Goal: Task Accomplishment & Management: Manage account settings

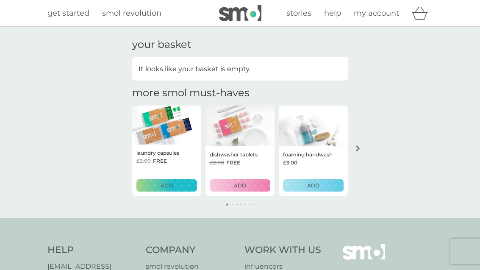
click at [381, 15] on span "my account" at bounding box center [376, 12] width 45 height 9
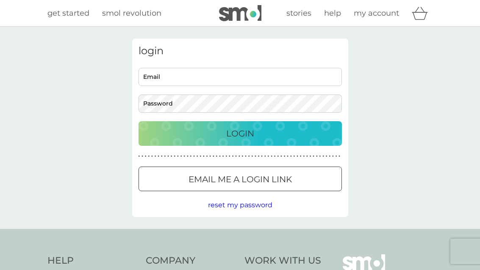
click at [281, 75] on input "Email" at bounding box center [240, 77] width 203 height 18
type input "[EMAIL_ADDRESS][DOMAIN_NAME]"
click at [240, 133] on button "Login" at bounding box center [240, 133] width 203 height 25
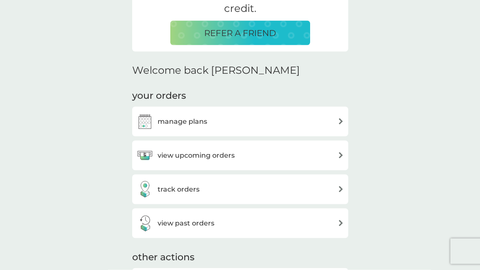
scroll to position [198, 0]
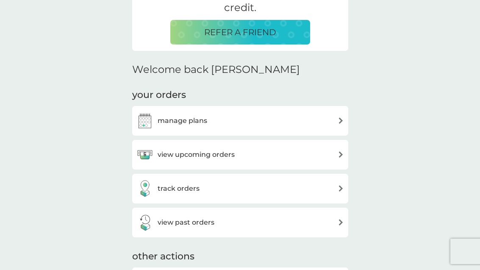
click at [328, 124] on div "manage plans" at bounding box center [240, 120] width 208 height 17
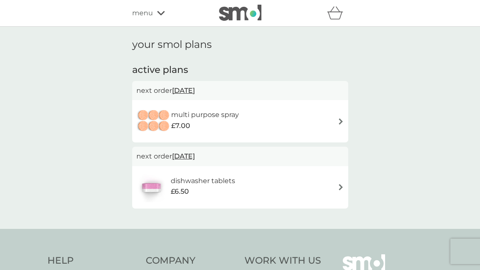
click at [319, 124] on div "multi purpose spray £7.00" at bounding box center [240, 121] width 208 height 30
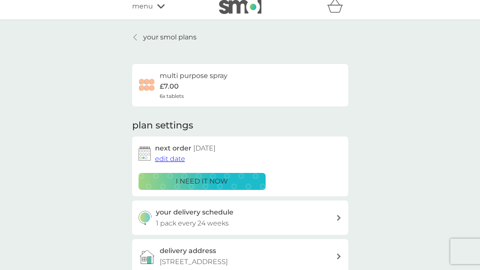
scroll to position [21, 0]
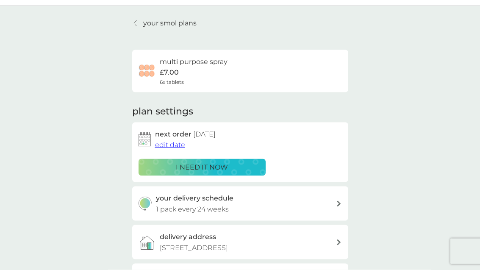
click at [175, 142] on span "edit date" at bounding box center [170, 145] width 30 height 8
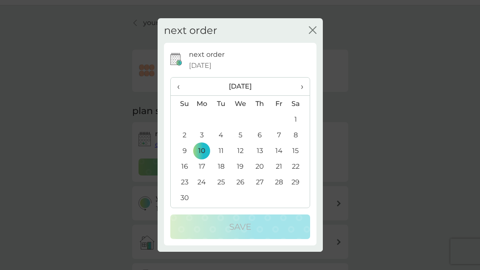
click at [304, 96] on th "›" at bounding box center [298, 87] width 21 height 18
click at [206, 127] on td "1" at bounding box center [201, 119] width 19 height 16
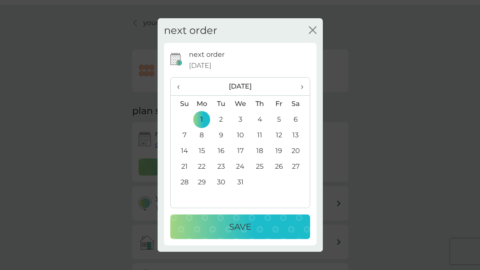
click at [240, 234] on p "Save" at bounding box center [240, 227] width 22 height 14
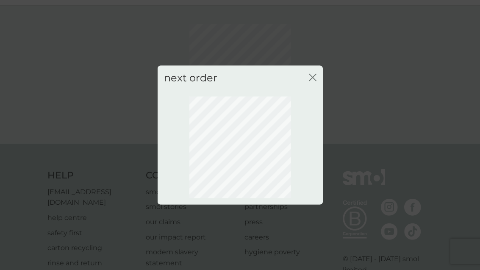
click at [309, 81] on icon "close" at bounding box center [313, 77] width 8 height 8
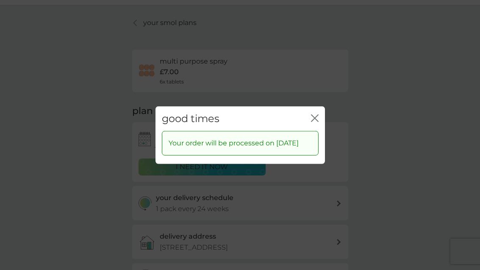
click at [316, 121] on icon "close" at bounding box center [316, 117] width 3 height 7
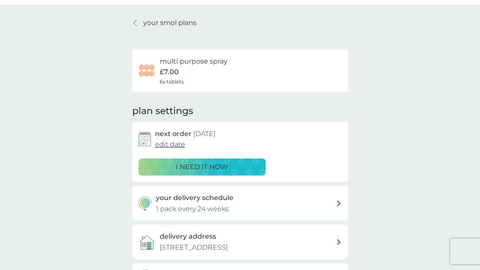
click at [222, 56] on h6 "multi purpose spray" at bounding box center [194, 61] width 68 height 11
click at [174, 23] on p "your smol plans" at bounding box center [169, 22] width 53 height 11
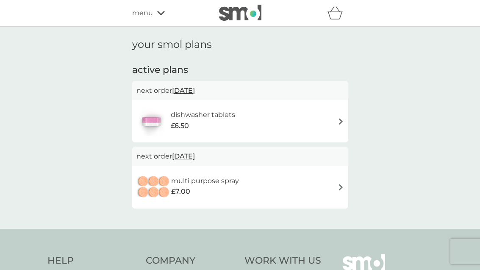
click at [195, 116] on h6 "dishwasher tablets" at bounding box center [203, 114] width 64 height 11
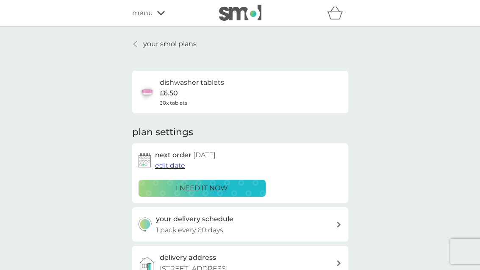
click at [340, 12] on icon "basket" at bounding box center [335, 16] width 14 height 8
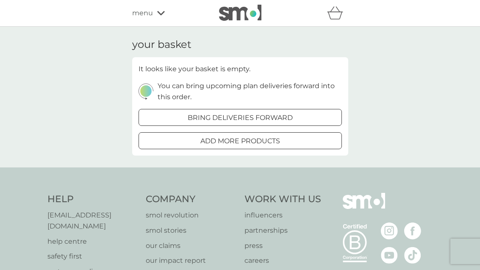
click at [395, 77] on div "your basket It looks like your basket is empty. You can bring upcoming plan del…" at bounding box center [240, 97] width 480 height 141
click at [151, 10] on span "menu" at bounding box center [142, 13] width 21 height 11
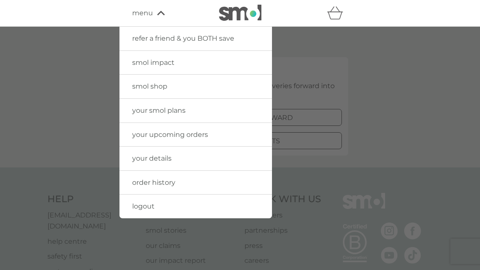
click at [150, 202] on span "logout" at bounding box center [143, 206] width 22 height 8
